Goal: Task Accomplishment & Management: Manage account settings

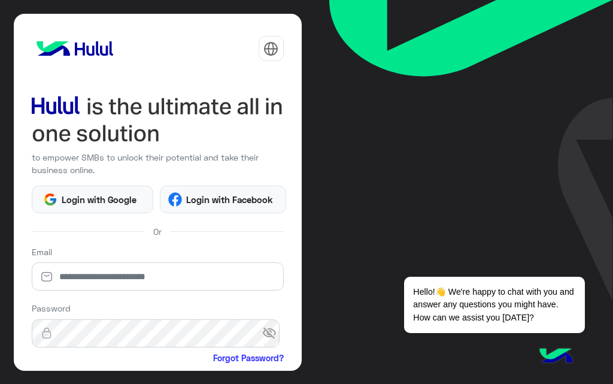
click at [160, 259] on div "Email" at bounding box center [158, 271] width 252 height 52
click at [169, 274] on input "email" at bounding box center [158, 276] width 252 height 28
paste input "**********"
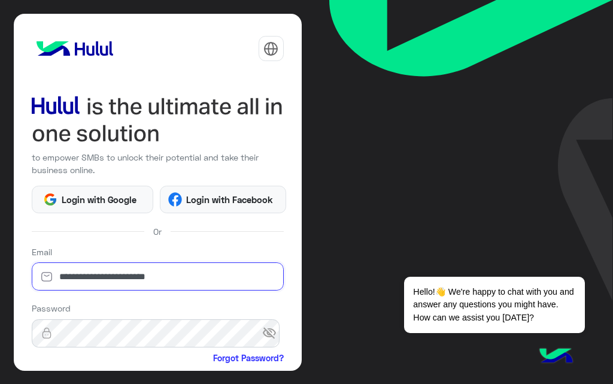
type input "**********"
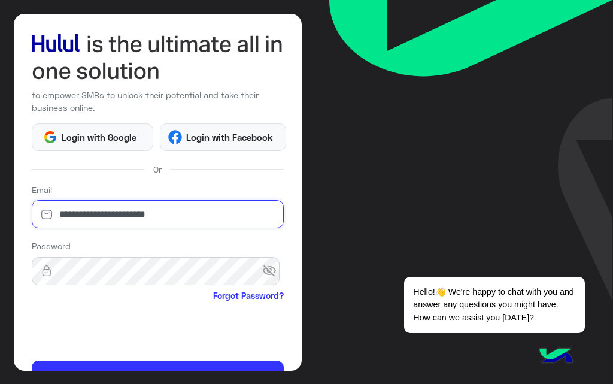
scroll to position [148, 0]
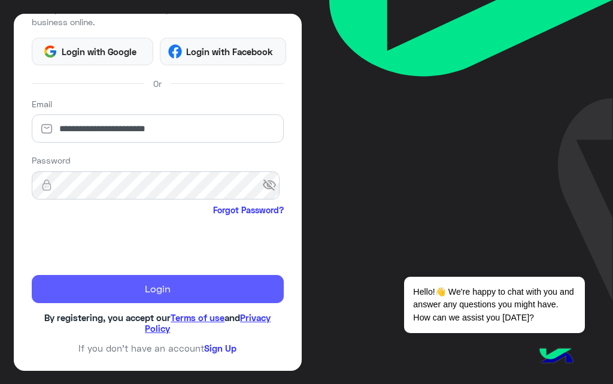
click at [150, 288] on button "Login" at bounding box center [158, 289] width 252 height 29
click at [165, 302] on button "Login" at bounding box center [158, 289] width 252 height 29
click at [166, 292] on button "Login" at bounding box center [158, 289] width 252 height 29
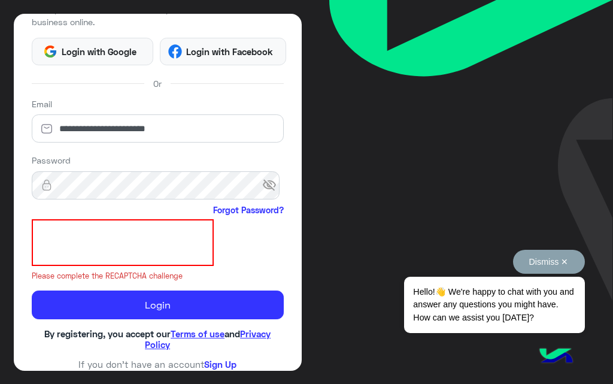
click at [569, 259] on button "Dismiss ✕" at bounding box center [549, 262] width 72 height 24
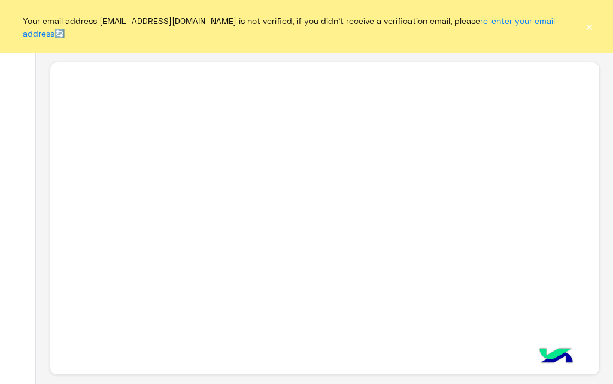
click at [589, 21] on button "×" at bounding box center [589, 27] width 11 height 12
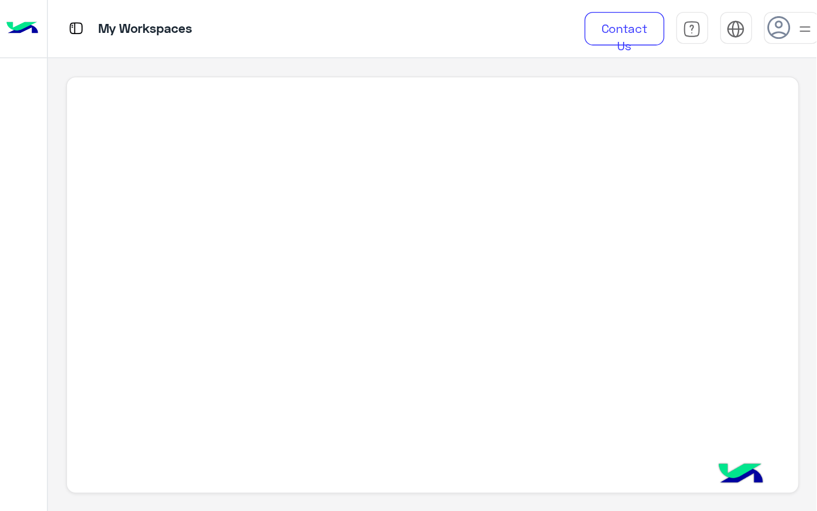
scroll to position [4, 0]
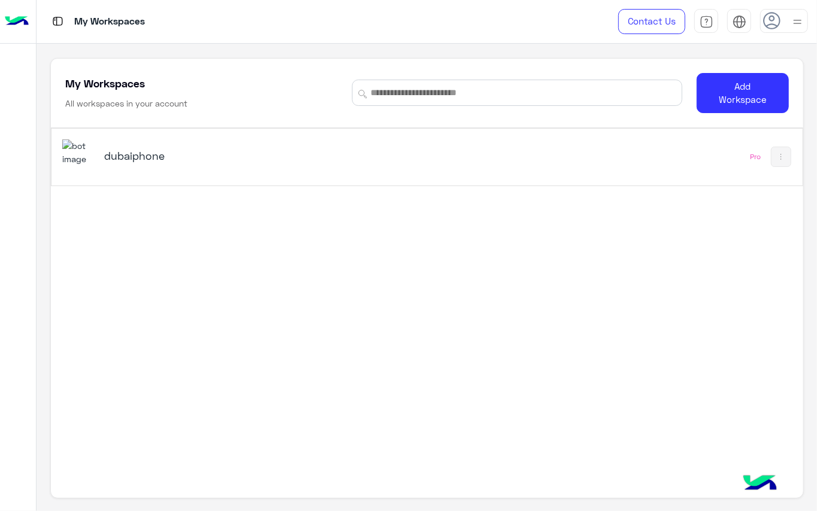
click at [327, 159] on h5 "dubaiphone" at bounding box center [235, 155] width 262 height 14
